Goal: Information Seeking & Learning: Understand process/instructions

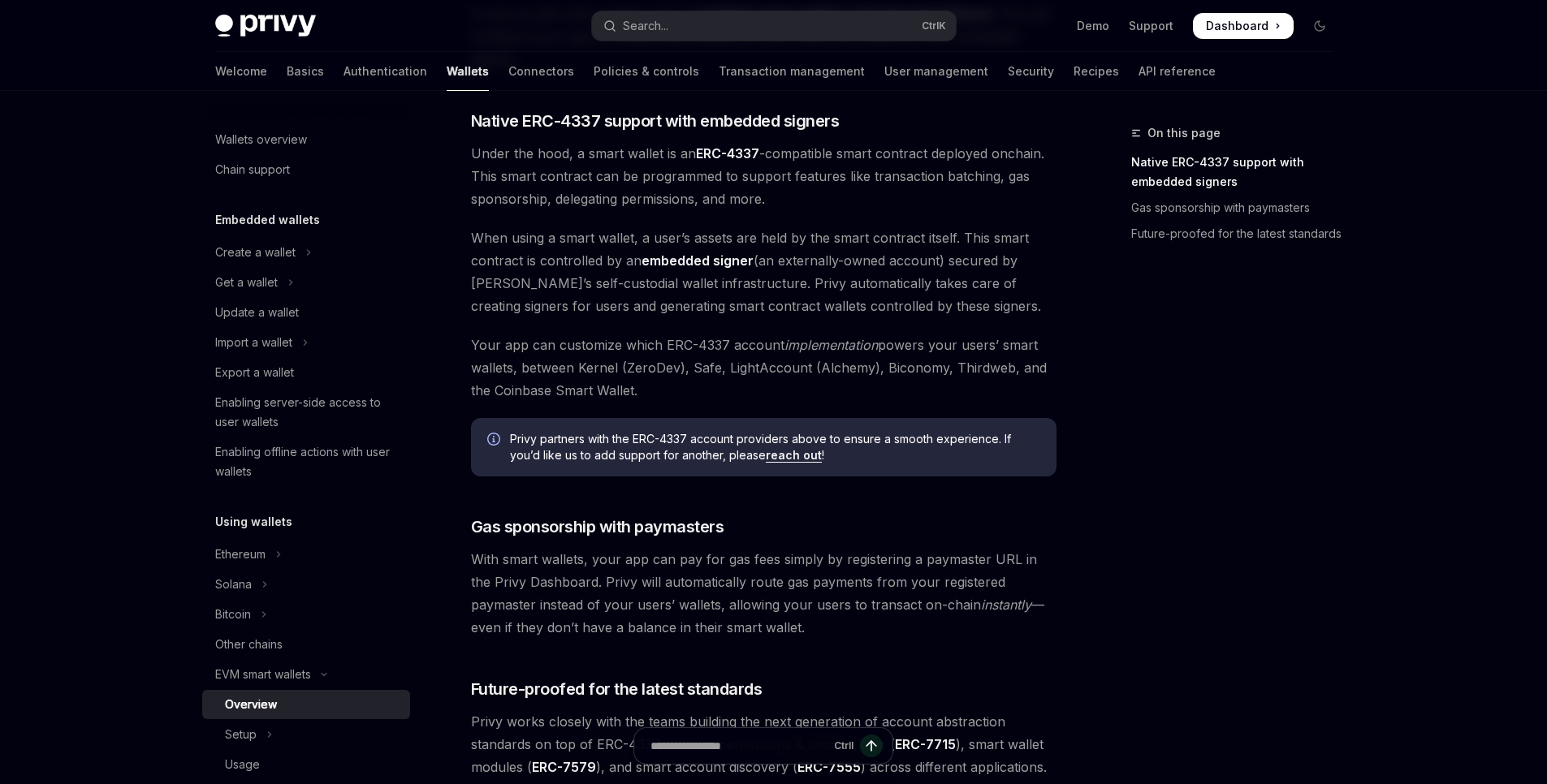
scroll to position [877, 0]
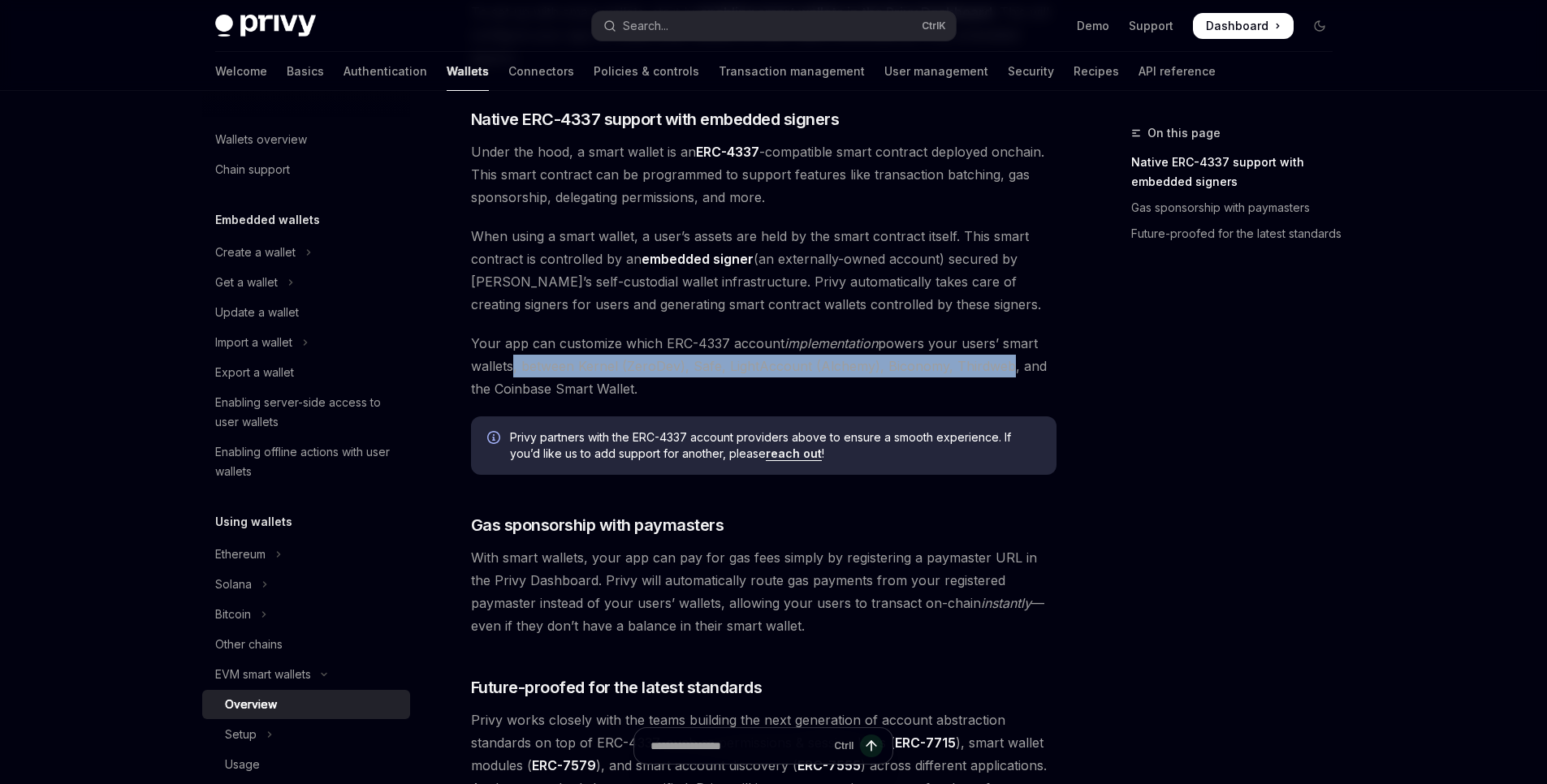
drag, startPoint x: 509, startPoint y: 370, endPoint x: 1005, endPoint y: 373, distance: 496.0
click at [1003, 373] on span "Your app can customize which ERC-4337 account implementation powers your users’…" at bounding box center [763, 366] width 585 height 68
click at [1007, 373] on span "Your app can customize which ERC-4337 account implementation powers your users’…" at bounding box center [763, 366] width 585 height 68
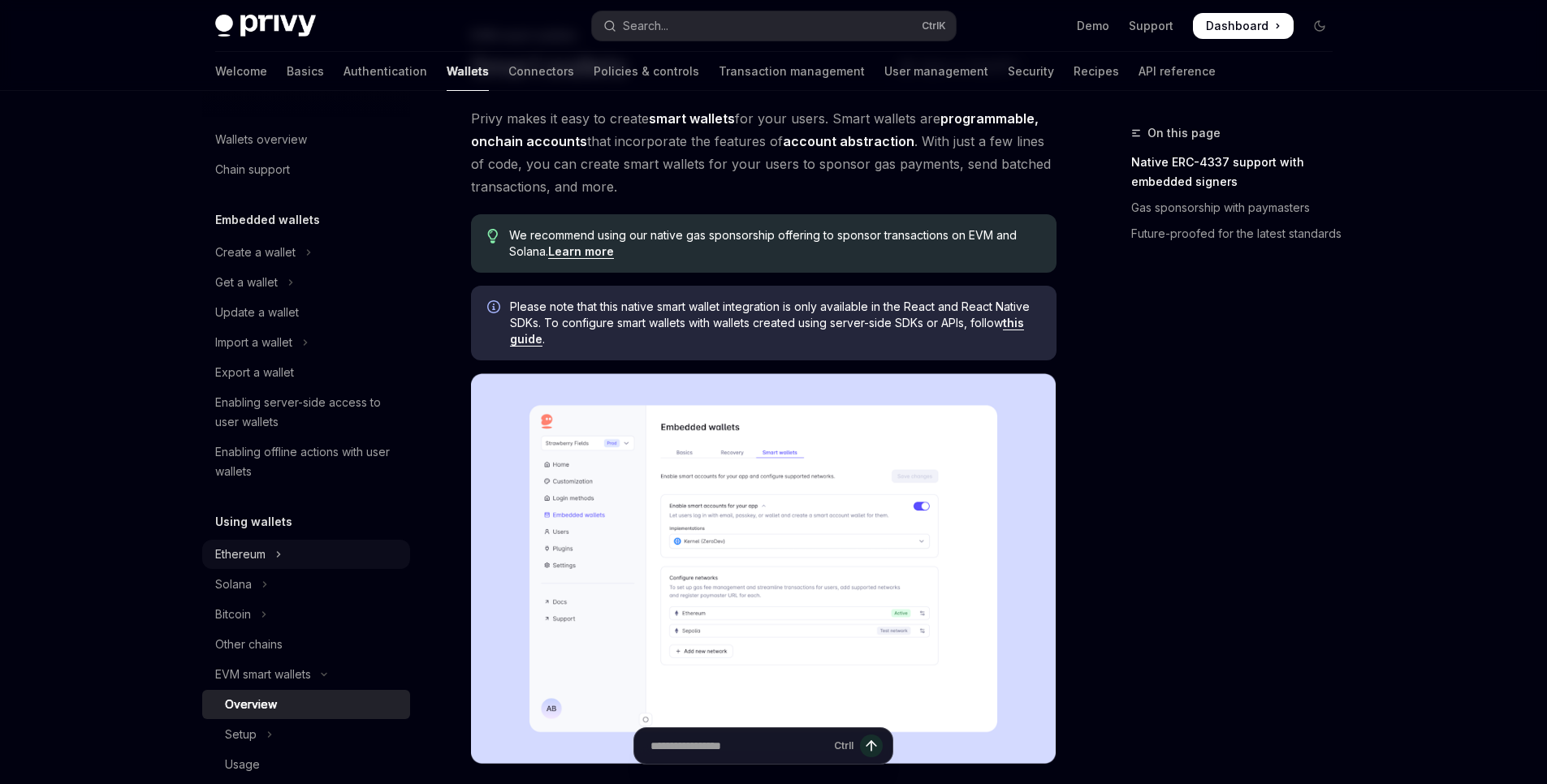
scroll to position [97, 0]
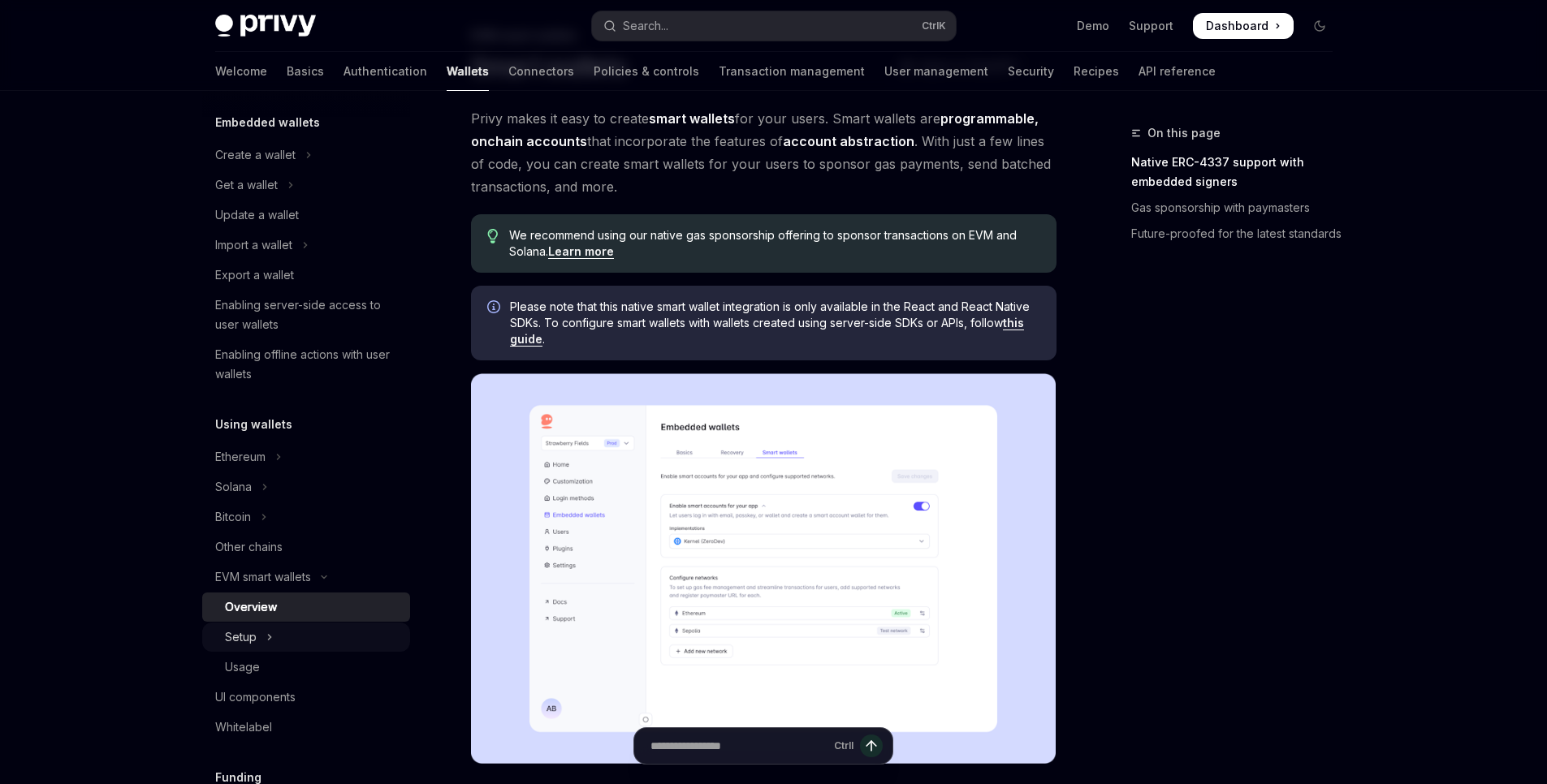
click at [282, 631] on button "Setup" at bounding box center [306, 637] width 208 height 29
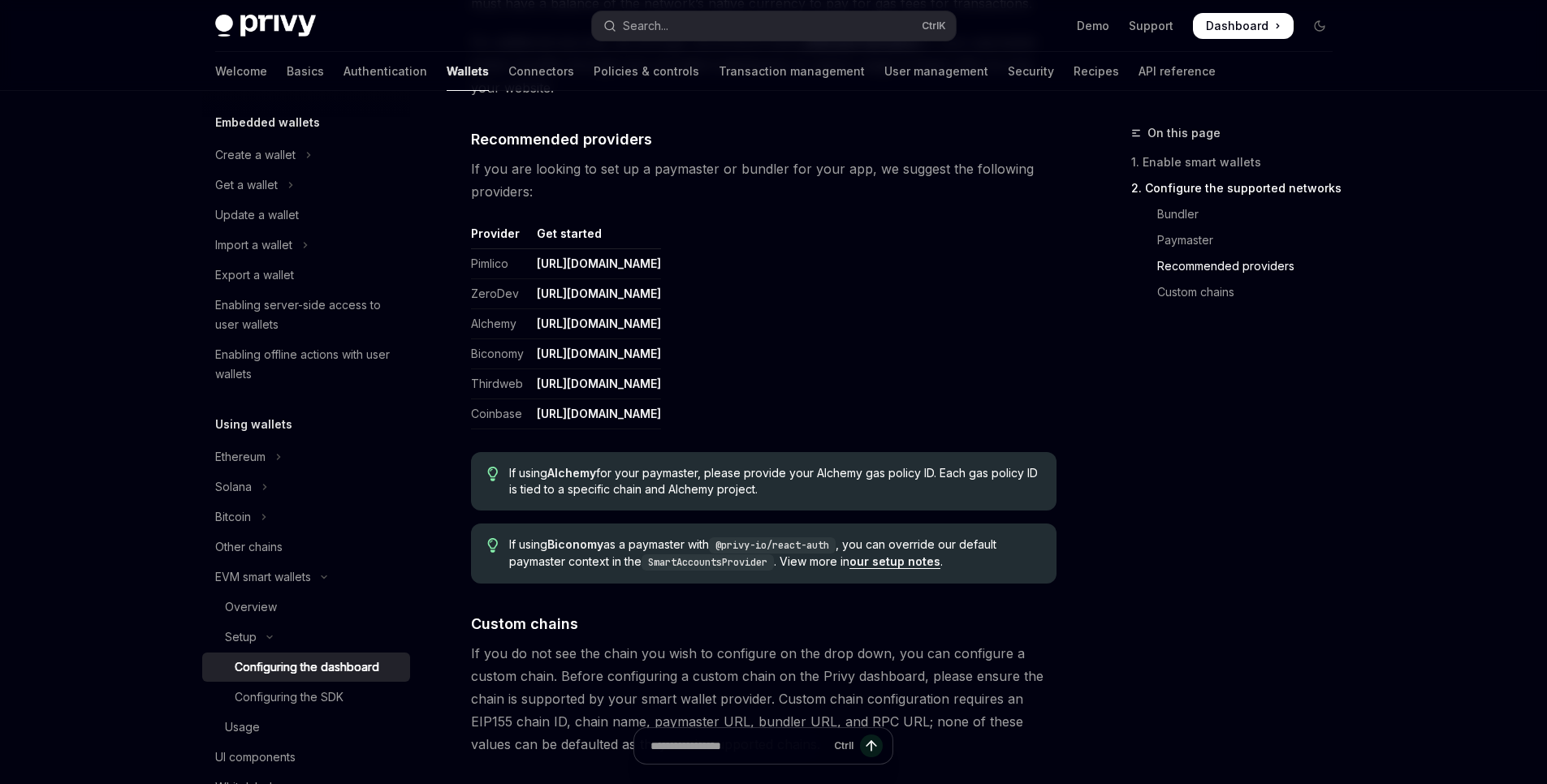
scroll to position [2084, 0]
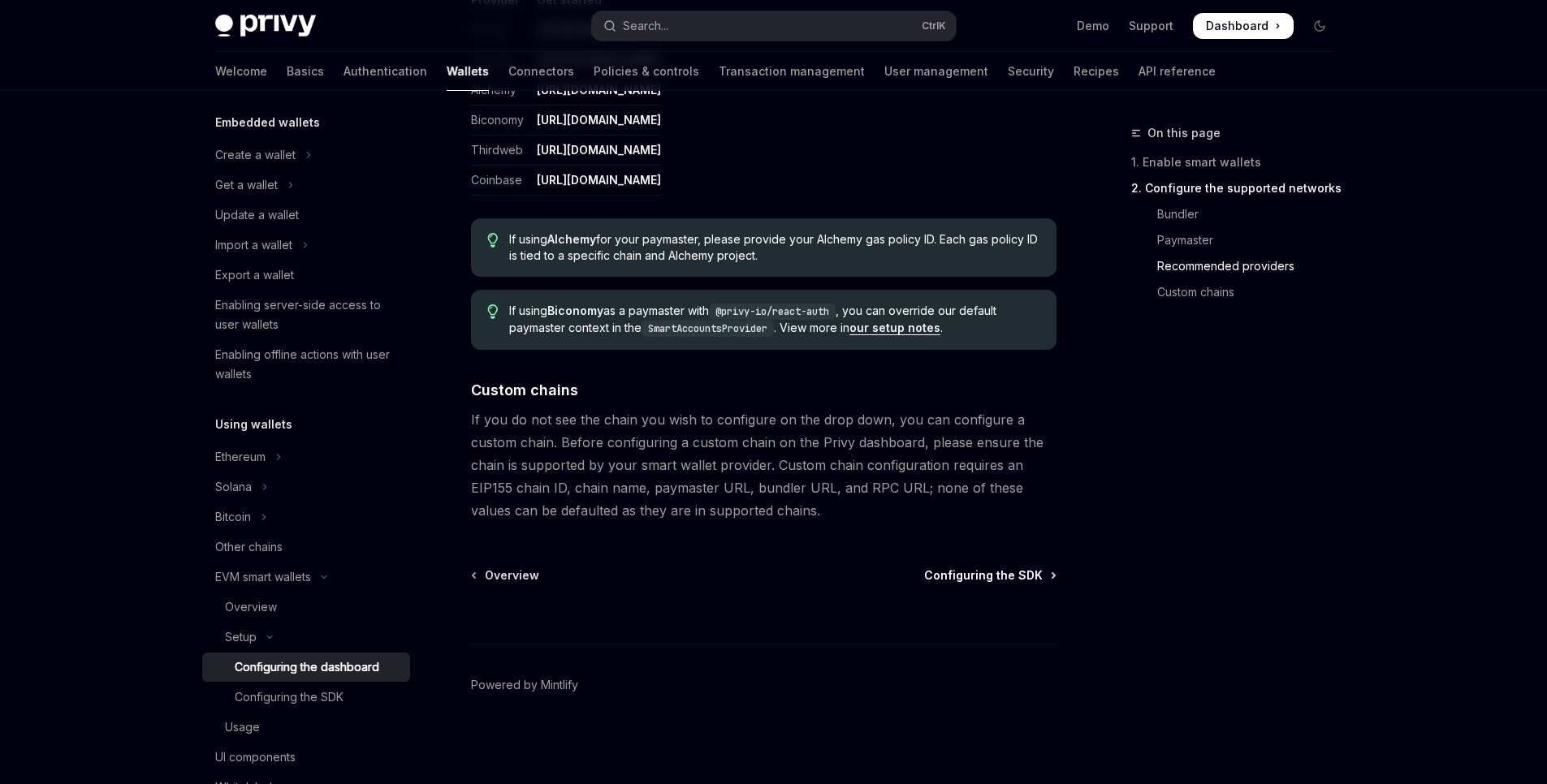
click at [1000, 569] on span "Configuring the SDK" at bounding box center [983, 576] width 118 height 16
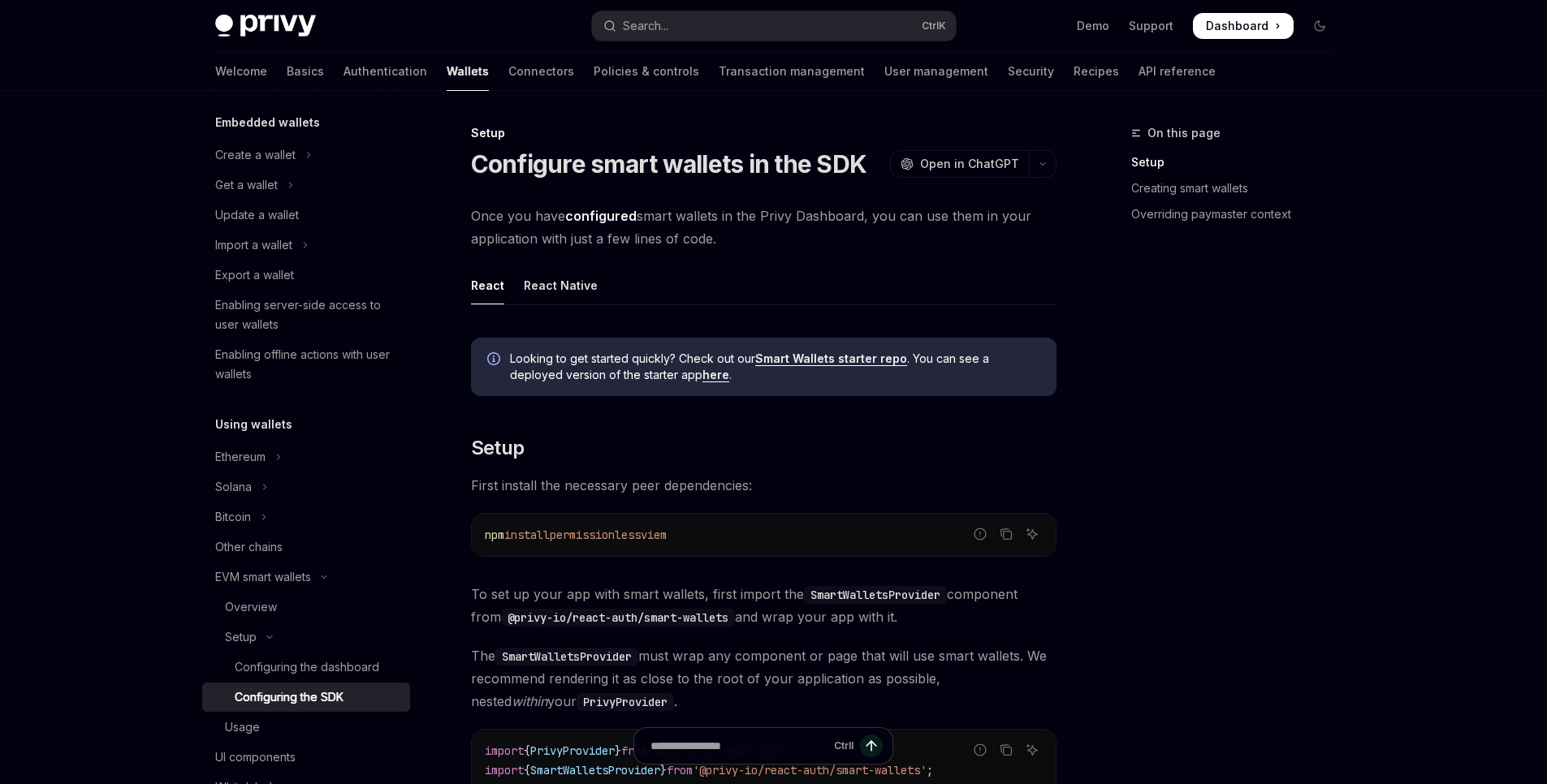
click at [265, 26] on img at bounding box center [266, 26] width 101 height 23
type textarea "*"
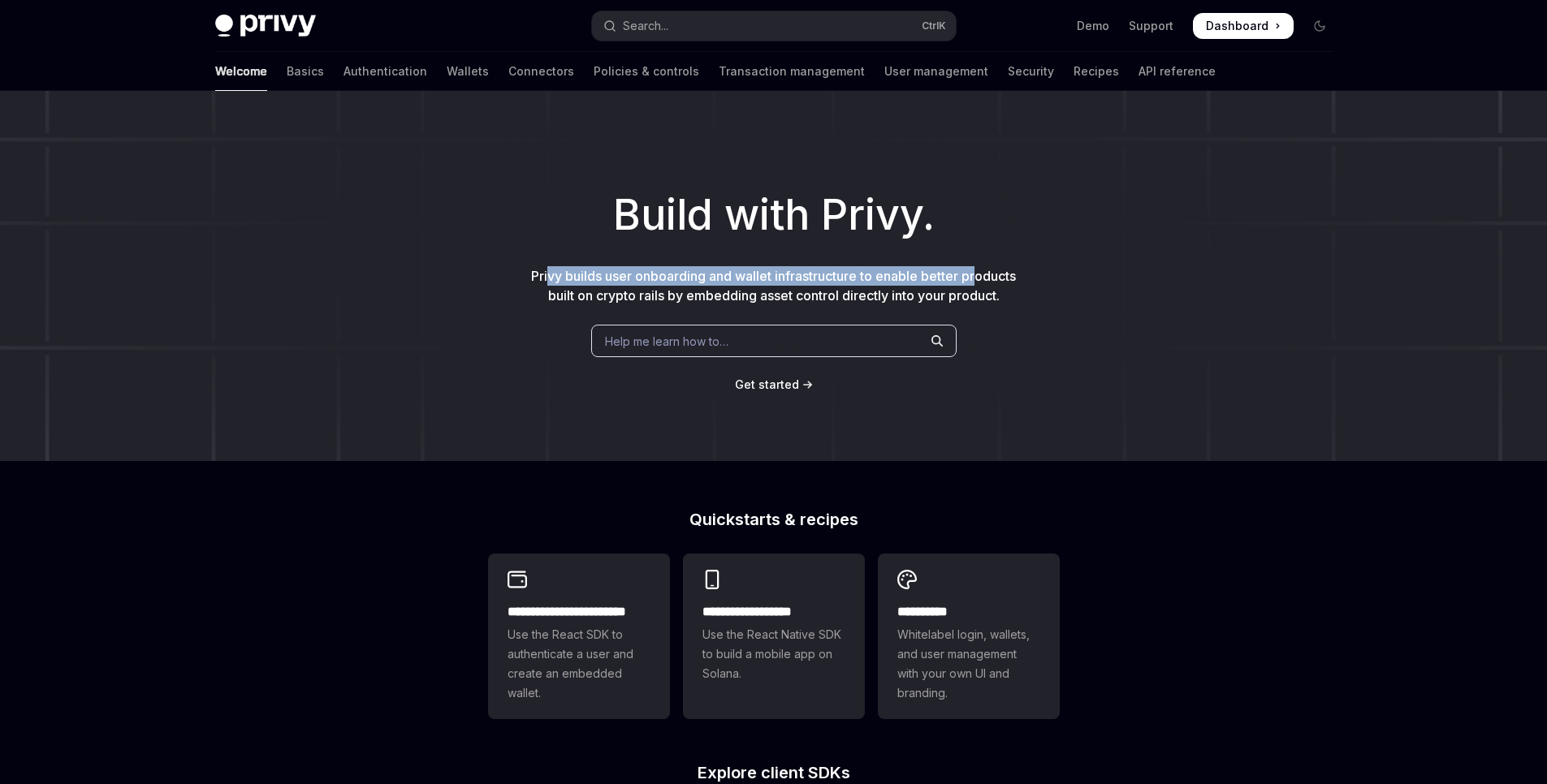
drag, startPoint x: 547, startPoint y: 279, endPoint x: 979, endPoint y: 285, distance: 432.0
click at [979, 285] on p "Privy builds user onboarding and wallet infrastructure to enable better product…" at bounding box center [774, 286] width 494 height 39
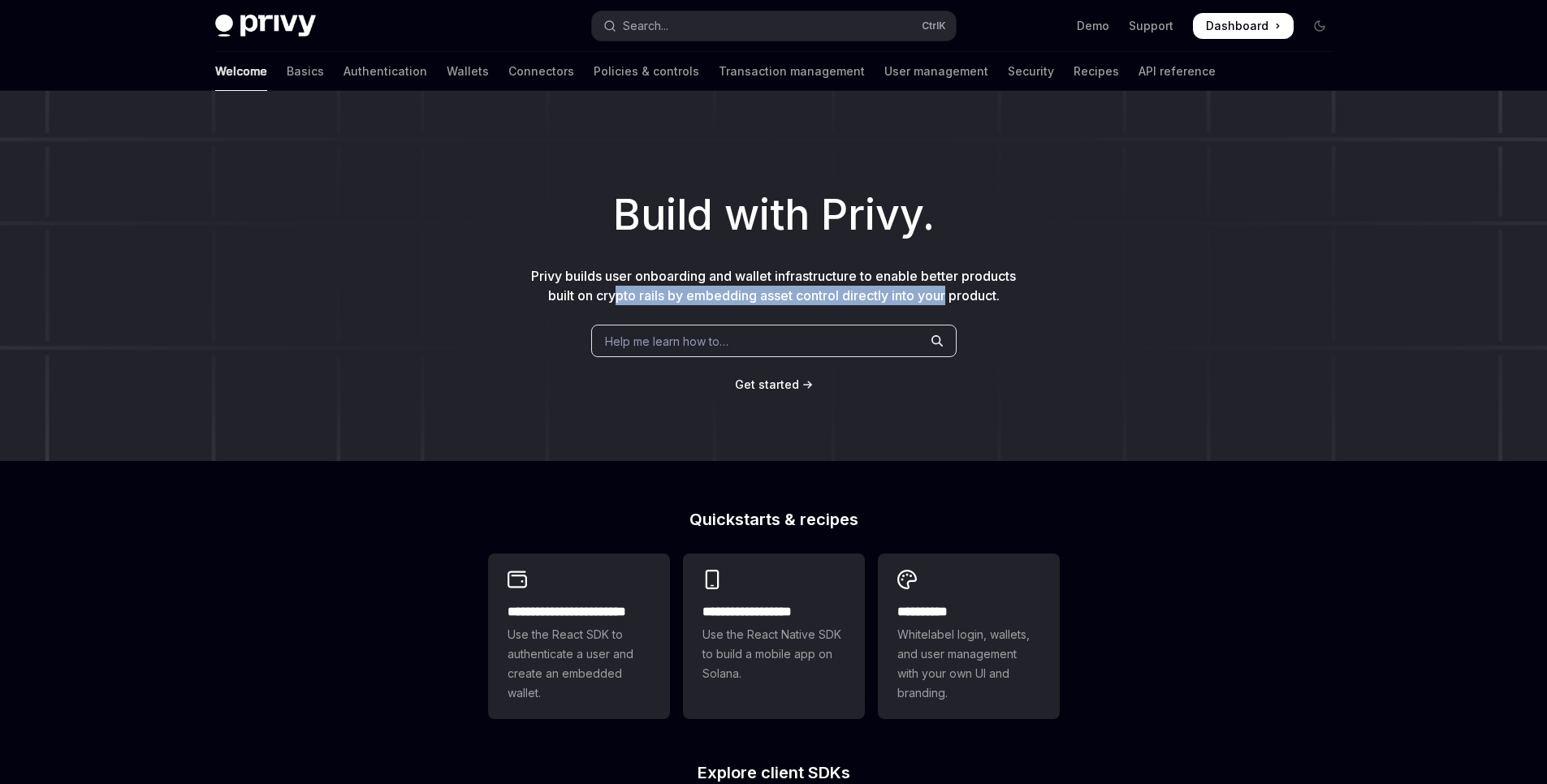
drag, startPoint x: 611, startPoint y: 298, endPoint x: 948, endPoint y: 297, distance: 337.0
click at [948, 297] on span "Privy builds user onboarding and wallet infrastructure to enable better product…" at bounding box center [773, 285] width 485 height 35
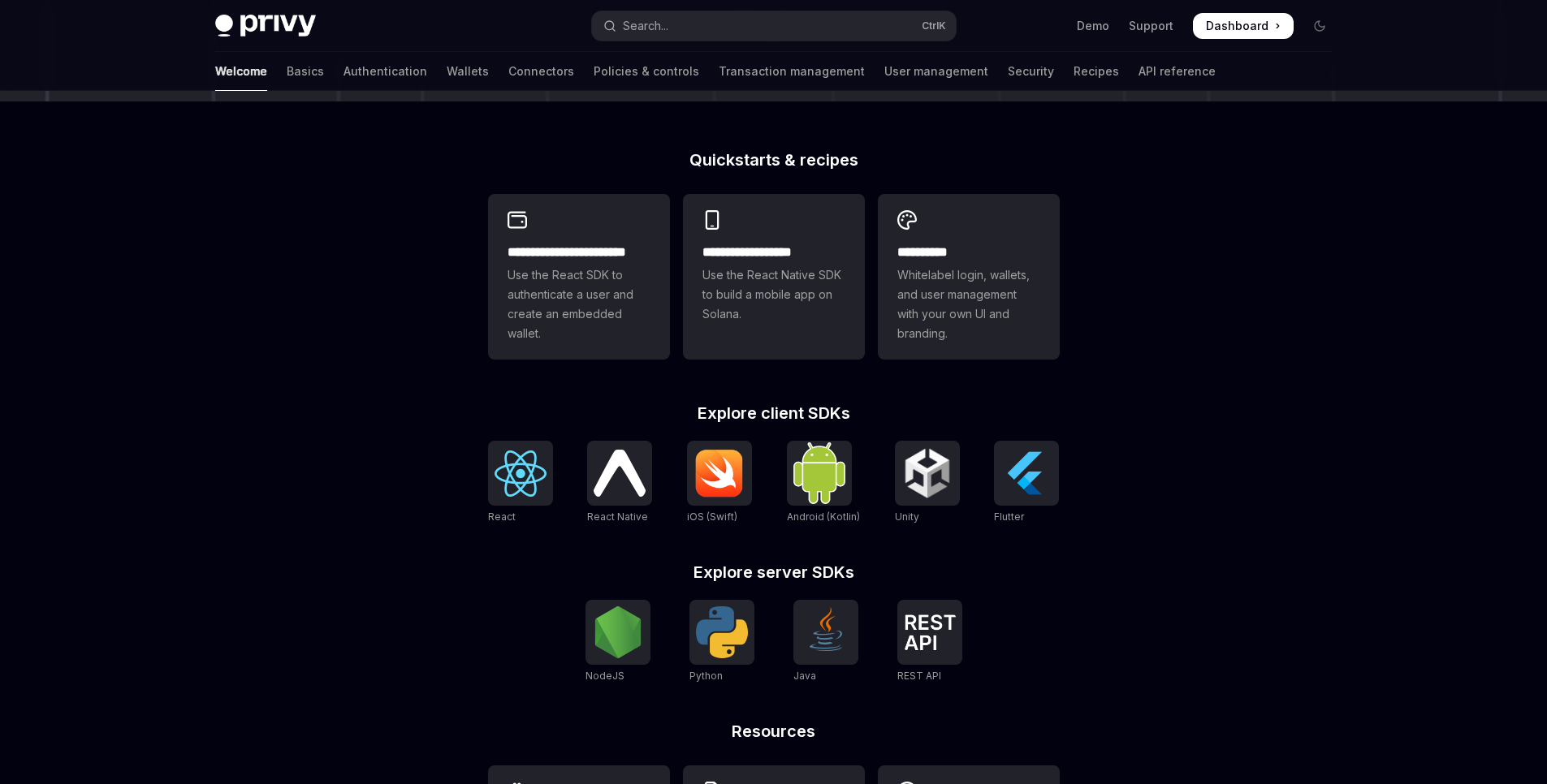
scroll to position [389, 0]
